Goal: Information Seeking & Learning: Learn about a topic

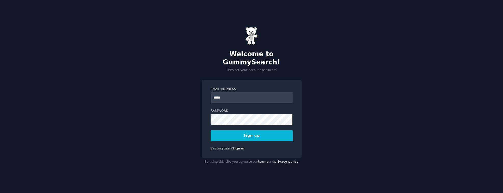
type input "**********"
click at [264, 131] on button "Sign up" at bounding box center [252, 136] width 82 height 11
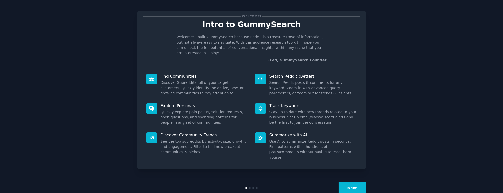
scroll to position [6, 0]
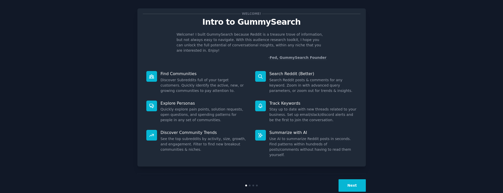
click at [352, 180] on button "Next" at bounding box center [352, 186] width 27 height 12
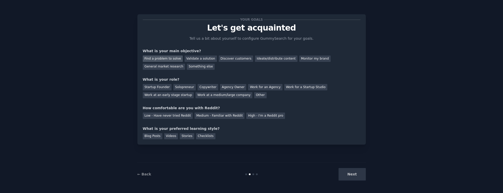
click at [176, 60] on div "Find a problem to solve" at bounding box center [163, 59] width 40 height 6
click at [196, 59] on div "Validate a solution" at bounding box center [201, 59] width 32 height 6
click at [189, 88] on div "Solopreneur" at bounding box center [184, 87] width 22 height 6
click at [266, 115] on div "High - I'm a Reddit pro" at bounding box center [265, 116] width 39 height 6
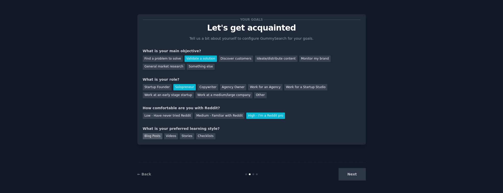
click at [158, 136] on div "Blog Posts" at bounding box center [153, 136] width 20 height 6
click at [354, 176] on button "Next" at bounding box center [352, 174] width 27 height 12
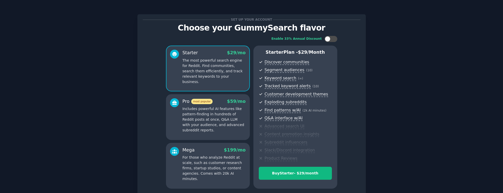
scroll to position [44, 0]
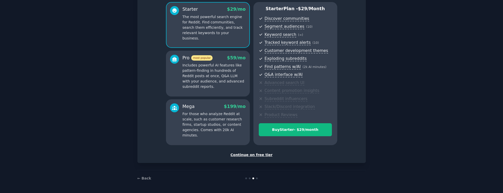
click at [263, 157] on div "Continue on free tier" at bounding box center [252, 155] width 218 height 5
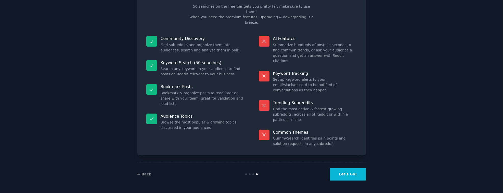
scroll to position [16, 0]
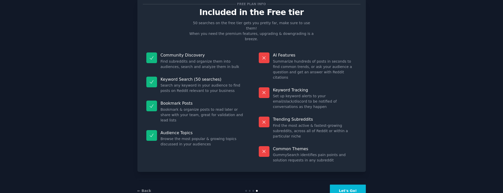
click at [351, 185] on button "Let's Go!" at bounding box center [348, 191] width 36 height 12
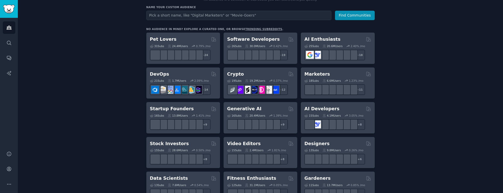
scroll to position [46, 0]
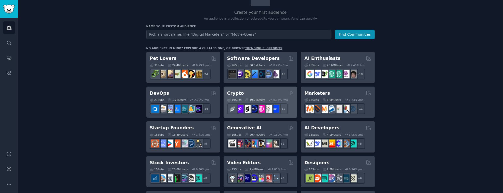
click at [235, 94] on h2 "Crypto" at bounding box center [235, 93] width 17 height 6
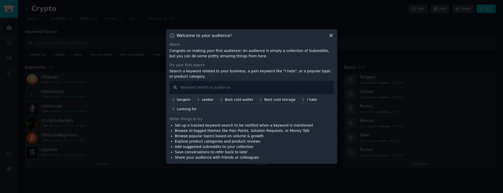
click at [307, 100] on div "I hate" at bounding box center [312, 99] width 10 height 5
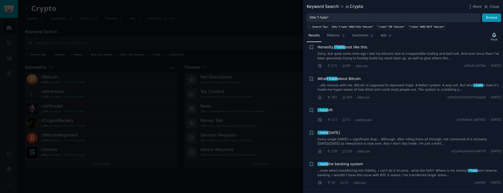
scroll to position [46, 0]
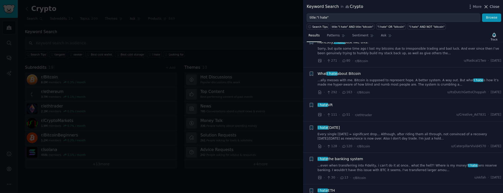
click at [499, 8] on span "Close" at bounding box center [495, 6] width 10 height 5
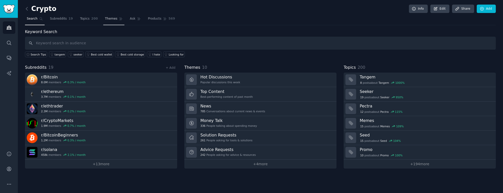
click at [113, 17] on span "Themes" at bounding box center [111, 19] width 12 height 5
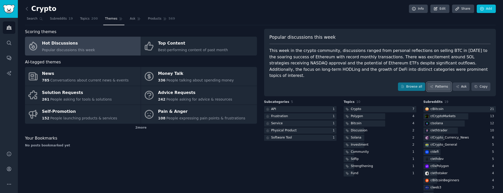
click at [444, 83] on link "Patterns" at bounding box center [439, 87] width 24 height 9
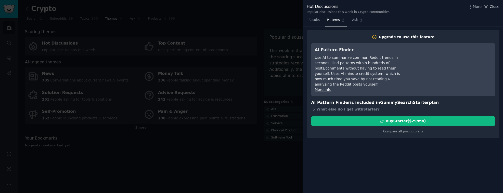
click at [498, 6] on span "Close" at bounding box center [495, 6] width 10 height 5
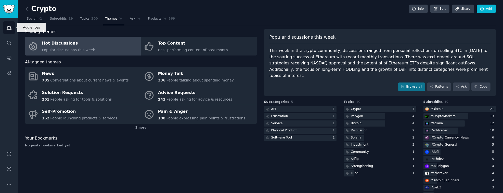
click at [12, 28] on link "Audiences" at bounding box center [9, 27] width 12 height 12
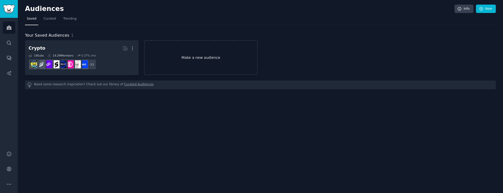
click at [152, 64] on link "Make a new audience" at bounding box center [201, 57] width 114 height 35
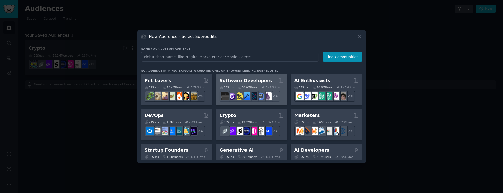
click at [246, 79] on h2 "Software Developers" at bounding box center [246, 81] width 53 height 6
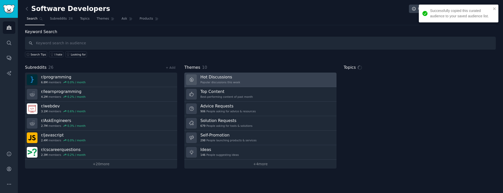
click at [219, 80] on div "Hot Discussions Popular discussions this week" at bounding box center [220, 79] width 40 height 11
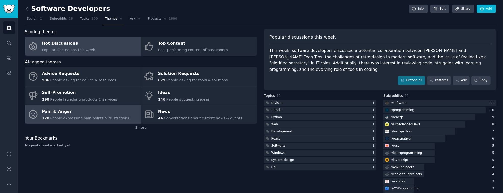
click at [84, 116] on span "People expressing pain points & frustrations" at bounding box center [89, 118] width 79 height 4
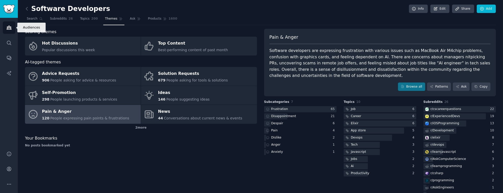
click at [10, 27] on icon "Sidebar" at bounding box center [8, 27] width 5 height 5
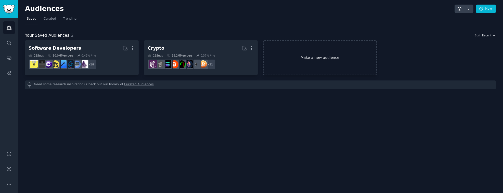
click at [293, 61] on link "Make a new audience" at bounding box center [320, 57] width 114 height 35
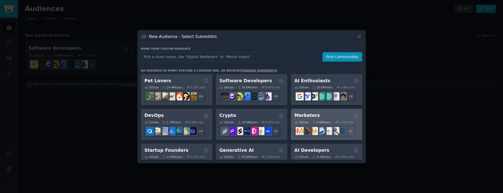
click at [326, 112] on div "Marketers Curated by GummySearch" at bounding box center [327, 115] width 64 height 6
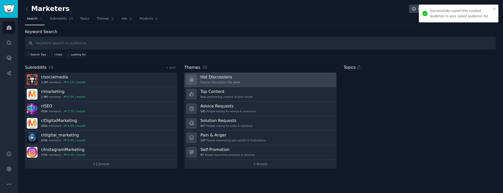
click at [285, 80] on link "Hot Discussions Popular discussions this week" at bounding box center [260, 80] width 152 height 15
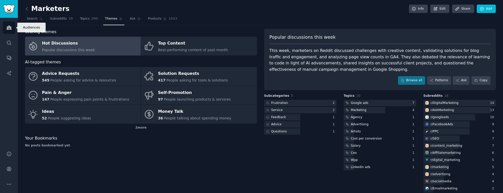
click at [10, 26] on icon "Sidebar" at bounding box center [8, 27] width 5 height 5
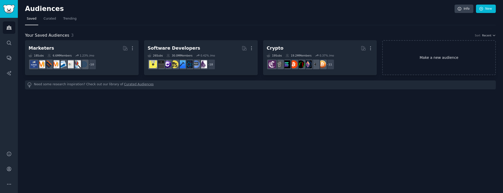
click at [423, 54] on link "Make a new audience" at bounding box center [439, 57] width 114 height 35
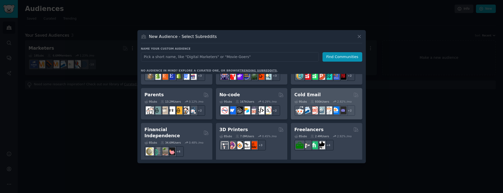
scroll to position [275, 0]
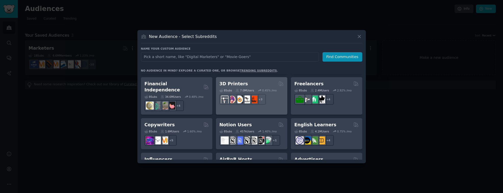
click at [256, 88] on div "8 Sub s 7.0M Users 0.45 % /mo + 3" at bounding box center [252, 96] width 64 height 18
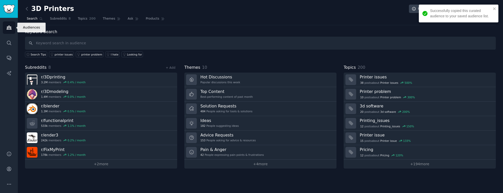
click at [7, 26] on icon "Sidebar" at bounding box center [8, 27] width 5 height 5
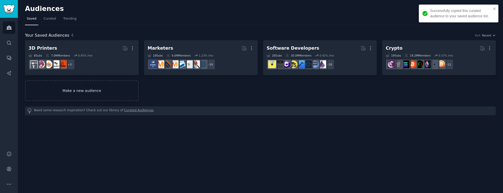
click at [114, 91] on link "Make a new audience" at bounding box center [82, 91] width 114 height 21
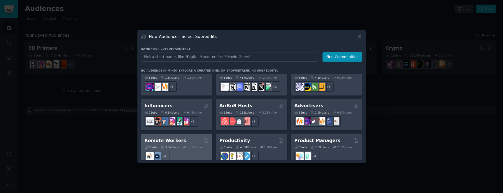
scroll to position [321, 0]
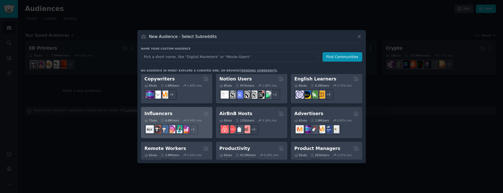
click at [183, 111] on div "Influencers" at bounding box center [177, 114] width 64 height 6
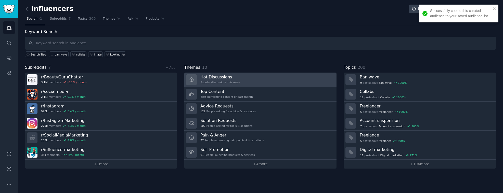
click at [278, 80] on link "Hot Discussions Popular discussions this week" at bounding box center [260, 80] width 152 height 15
